Goal: Navigation & Orientation: Find specific page/section

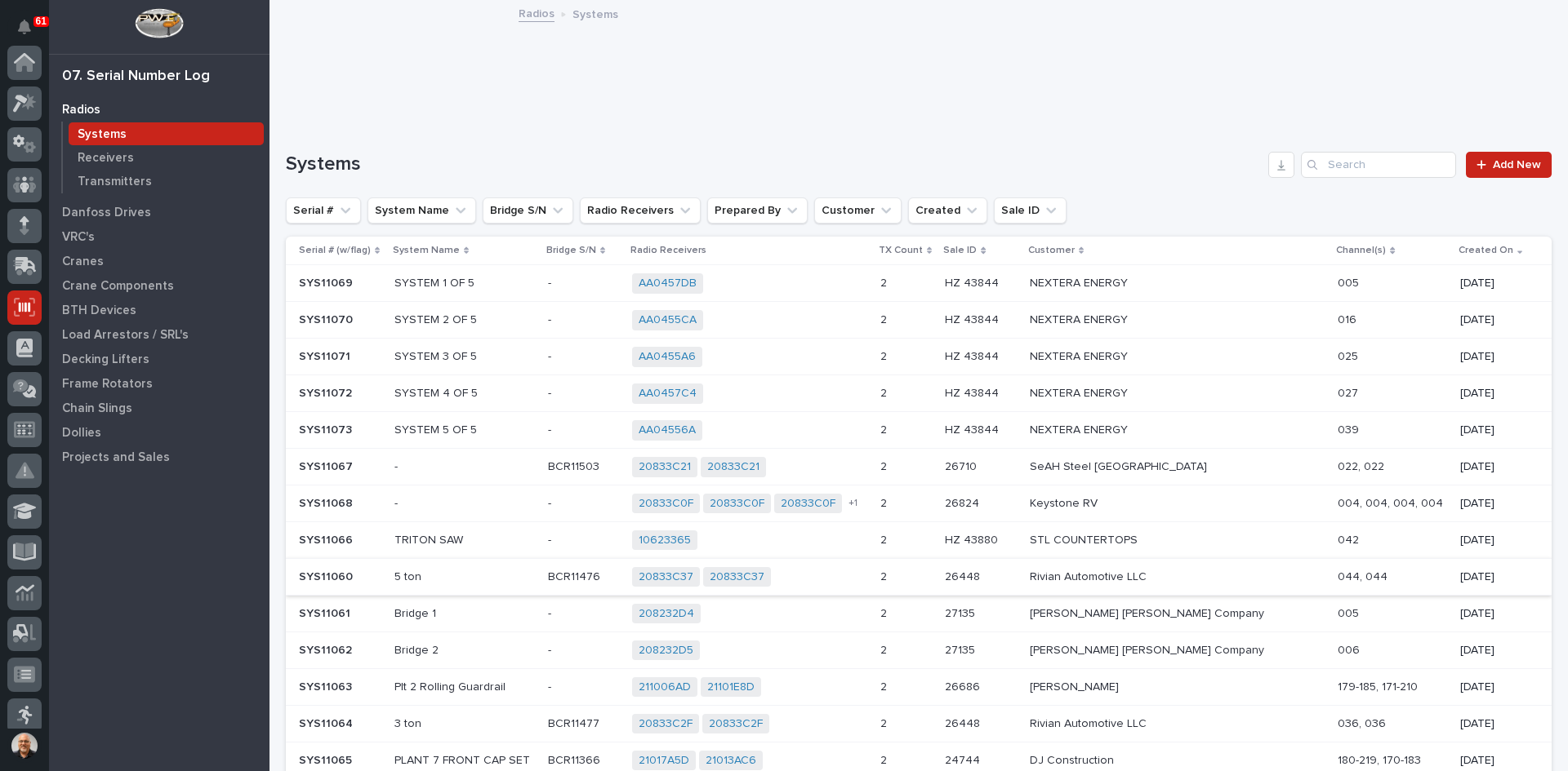
scroll to position [245, 0]
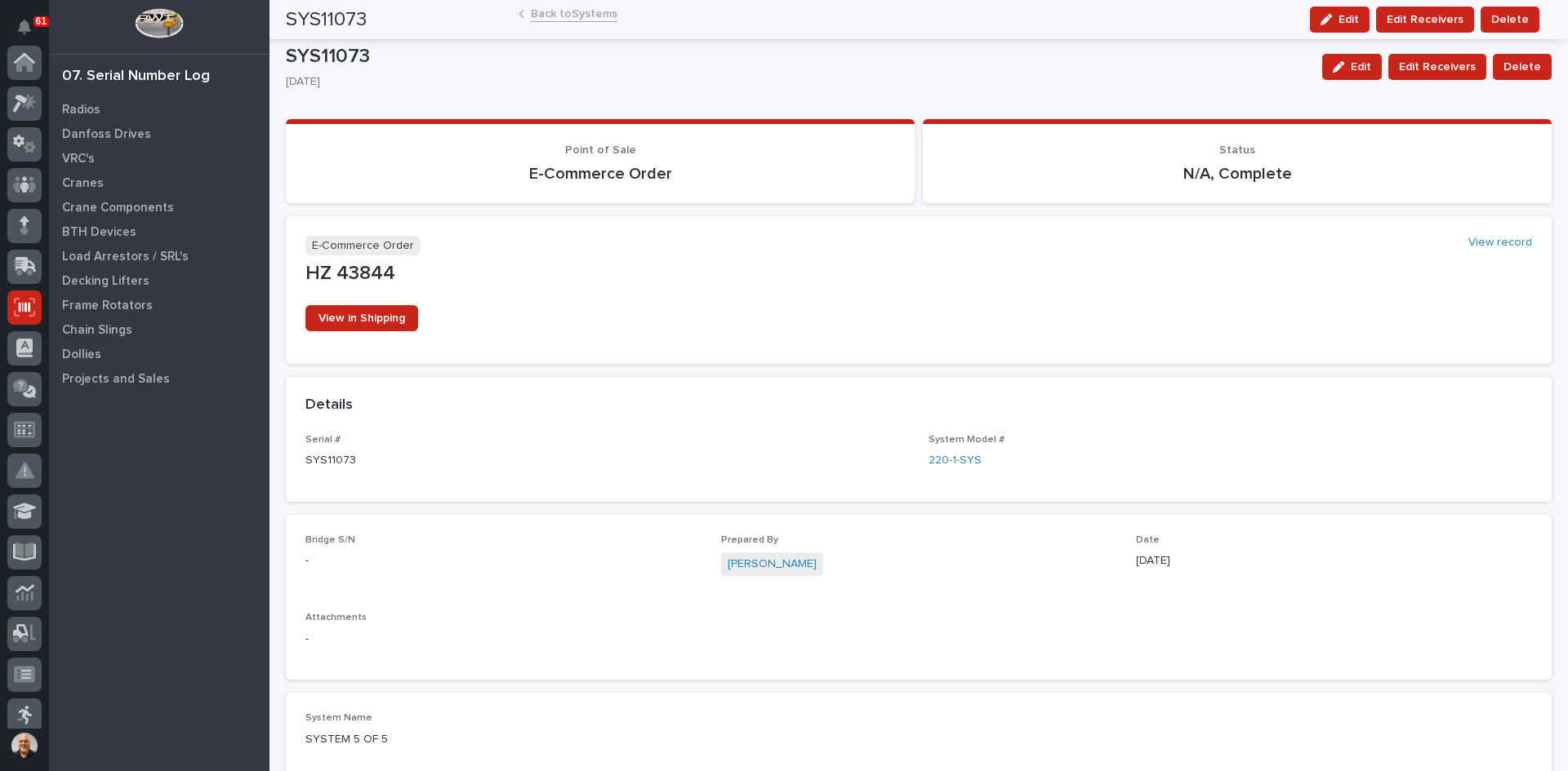
scroll to position [245, 0]
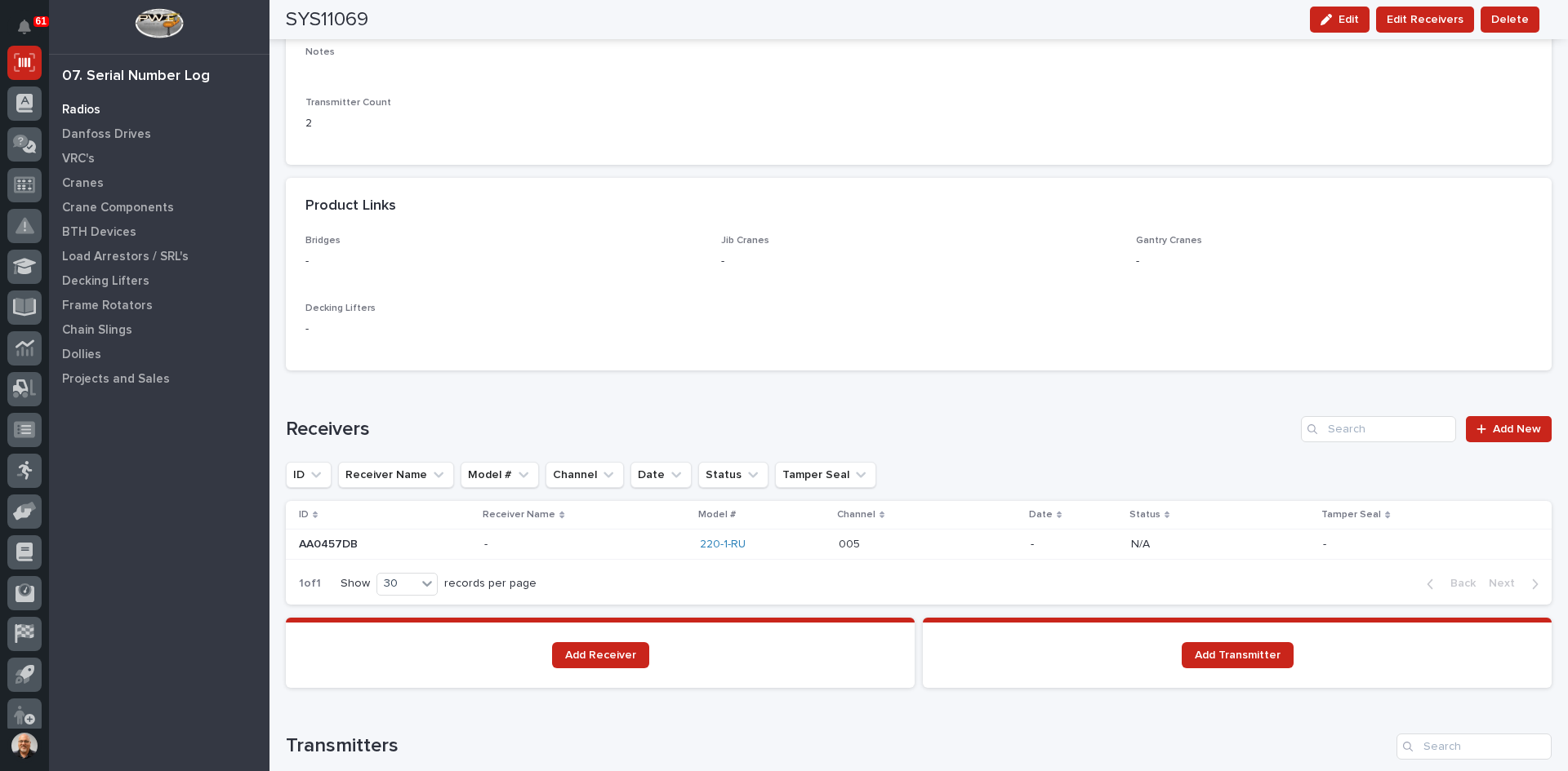
click at [75, 112] on p "Radios" at bounding box center [81, 110] width 38 height 14
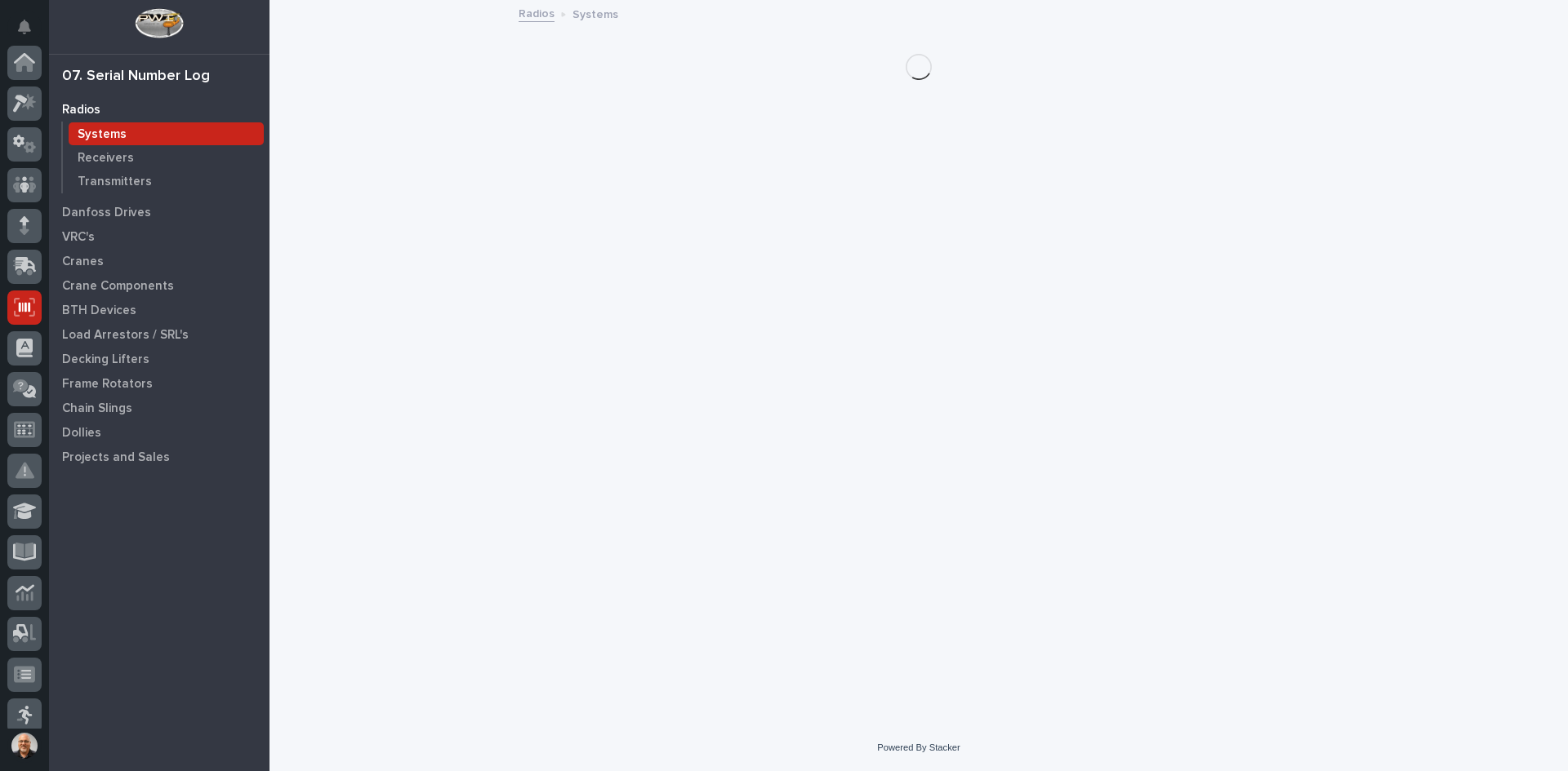
scroll to position [245, 0]
